Goal: Check status: Check status

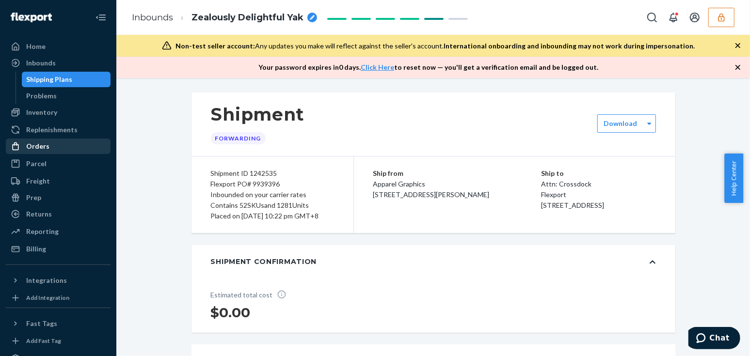
scroll to position [4547, 0]
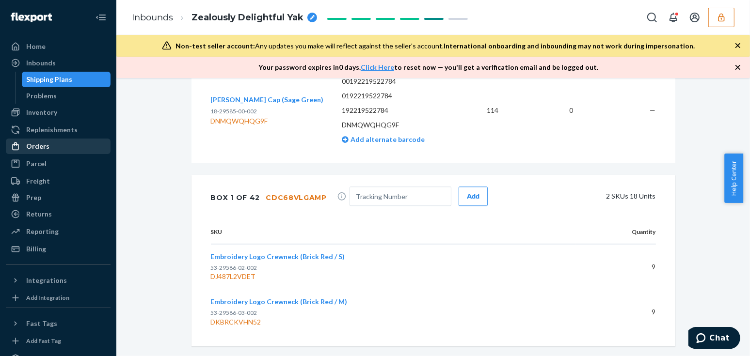
click at [53, 144] on div "Orders" at bounding box center [58, 147] width 103 height 14
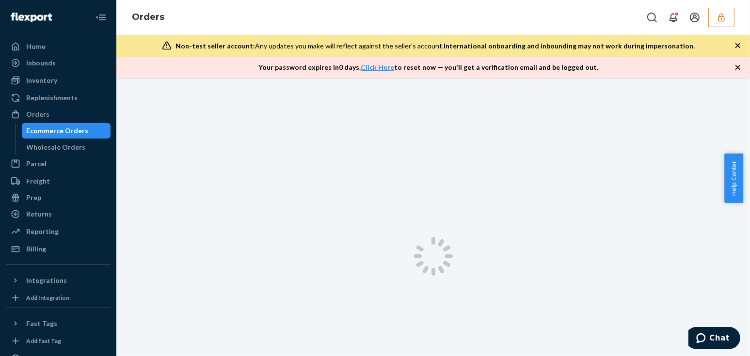
click at [714, 14] on button "button" at bounding box center [721, 17] width 26 height 19
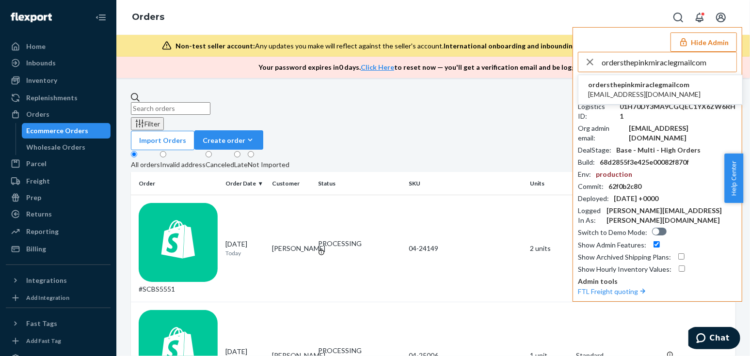
type input "ordersthepinkmiraclegmailcom"
click at [615, 84] on span "ordersthepinkmiraclegmailcom" at bounding box center [644, 85] width 113 height 10
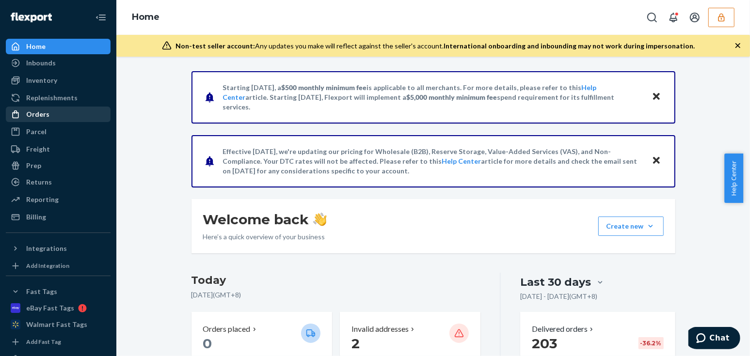
click at [59, 118] on div "Orders" at bounding box center [58, 115] width 103 height 14
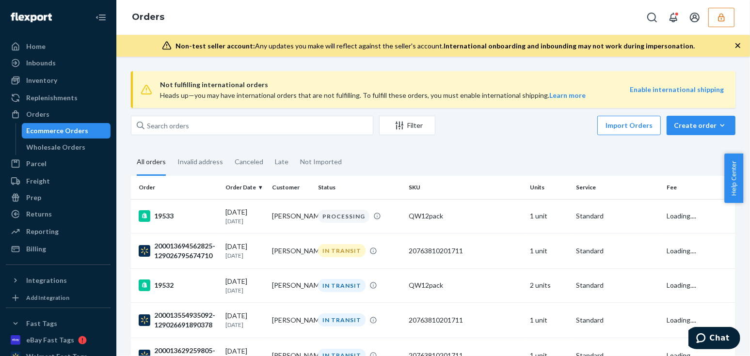
click at [193, 79] on span "Not fulfilling international orders" at bounding box center [395, 85] width 470 height 12
click at [184, 119] on input "text" at bounding box center [252, 125] width 242 height 19
paste input "136742265"
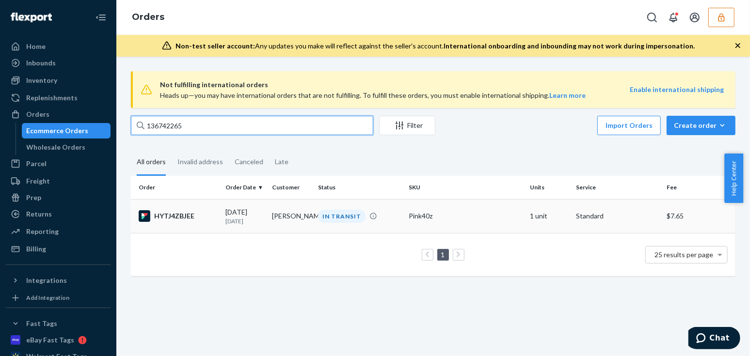
type input "136742265"
click at [213, 222] on div "HYTJ4ZBJEE" at bounding box center [178, 216] width 79 height 12
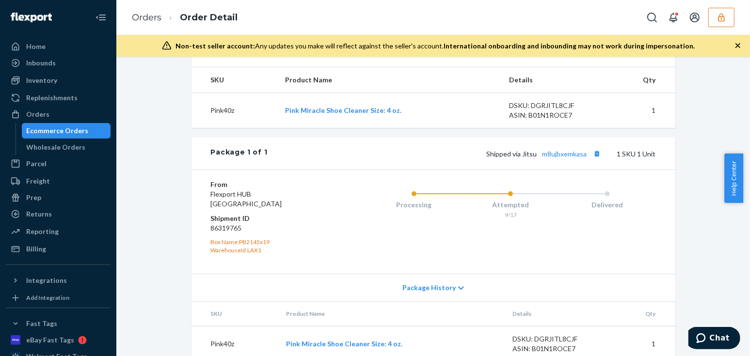
scroll to position [344, 0]
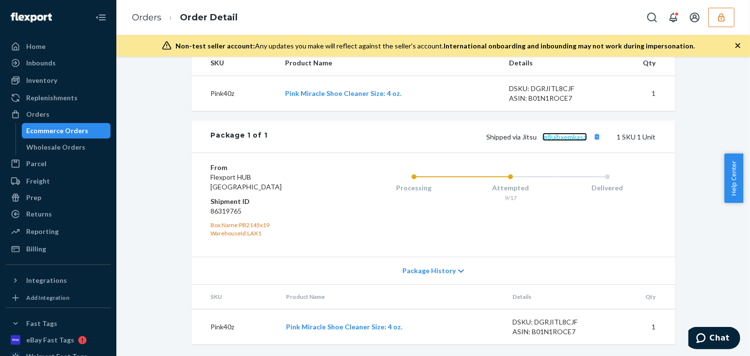
click at [556, 136] on link "m8ujbxemkasa" at bounding box center [565, 137] width 45 height 8
click at [168, 132] on div "Flexport Order # HYTJ4ZBJEE • Standard / $7.65 View Details Create Return Dupli…" at bounding box center [433, 51] width 619 height 611
click at [167, 189] on div "Flexport Order # HYTJ4ZBJEE • Standard / $7.65 View Details Create Return Dupli…" at bounding box center [433, 51] width 619 height 611
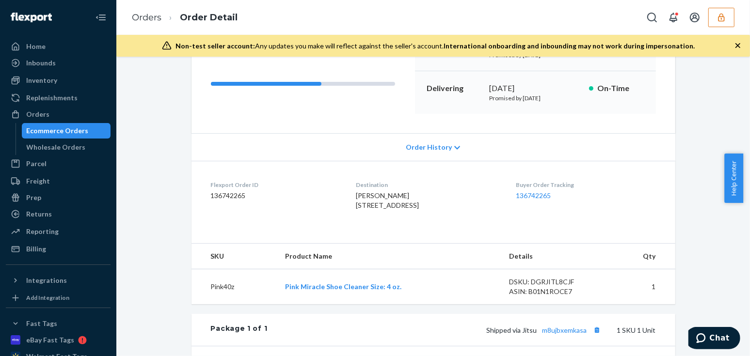
scroll to position [220, 0]
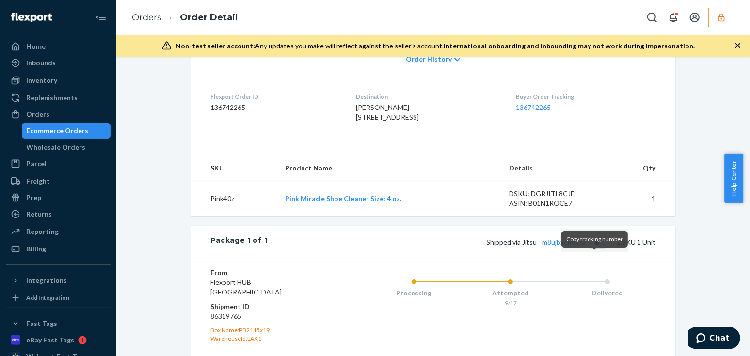
click at [597, 248] on button "Copy tracking number" at bounding box center [597, 242] width 13 height 13
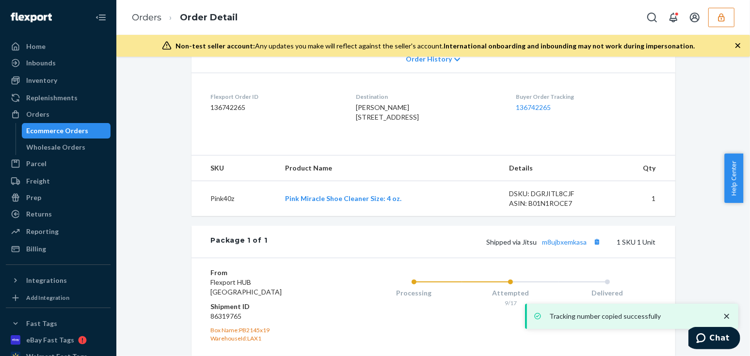
click at [222, 322] on dd "86319765" at bounding box center [269, 317] width 116 height 10
click at [223, 322] on dd "86319765" at bounding box center [269, 317] width 116 height 10
copy dd "86319765"
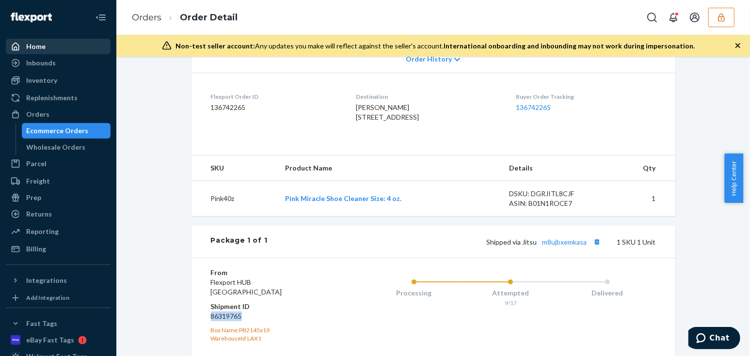
click at [52, 48] on div "Home" at bounding box center [58, 47] width 103 height 14
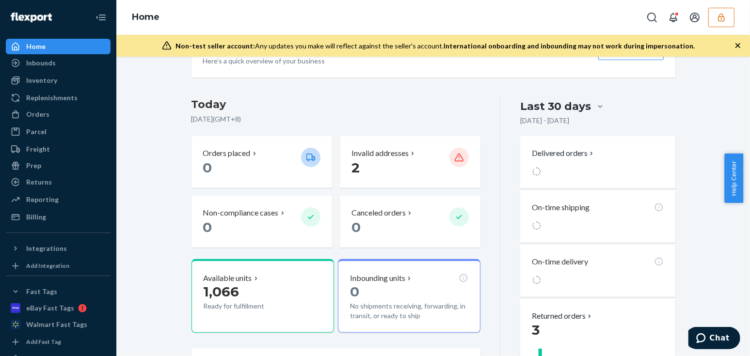
scroll to position [264, 0]
